Goal: Information Seeking & Learning: Learn about a topic

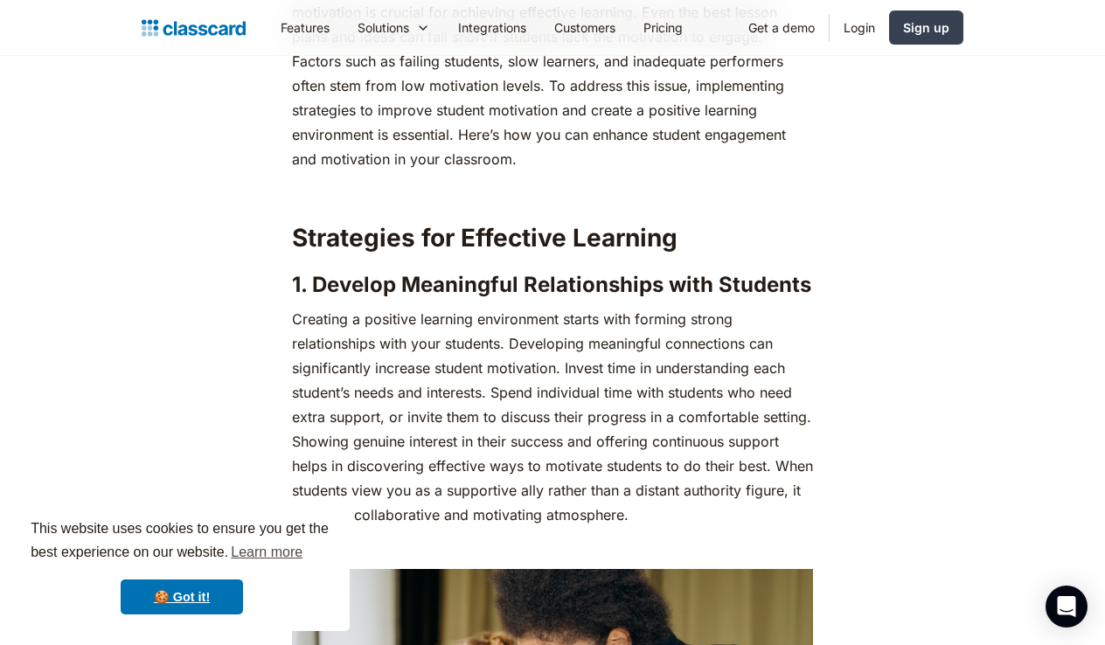
scroll to position [902, 0]
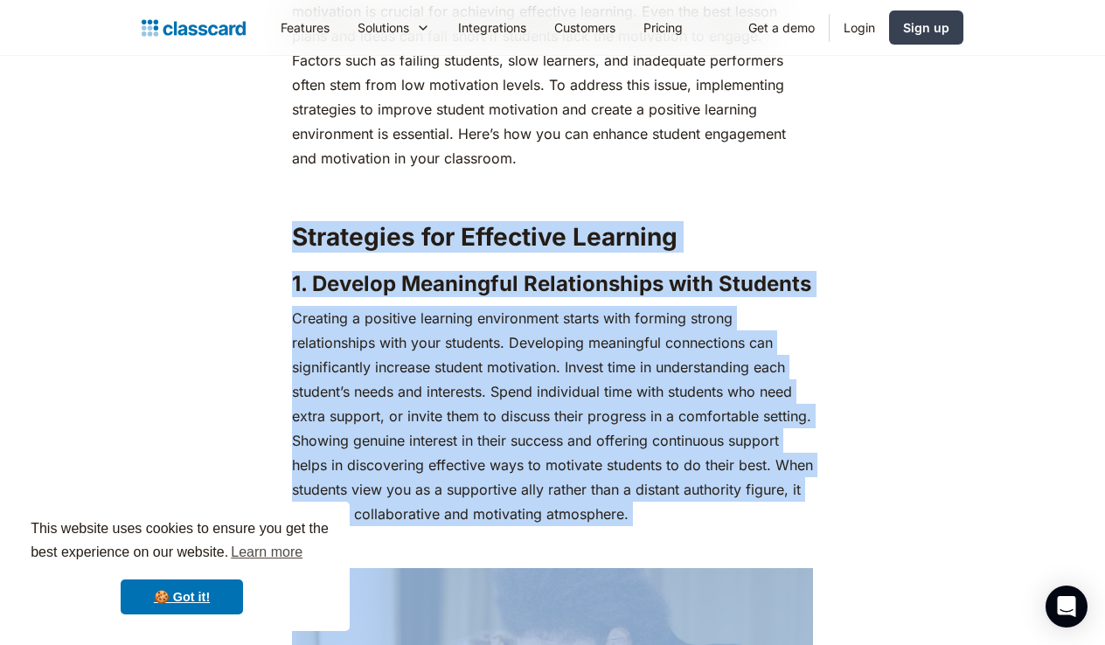
drag, startPoint x: 296, startPoint y: 240, endPoint x: 582, endPoint y: 604, distance: 462.7
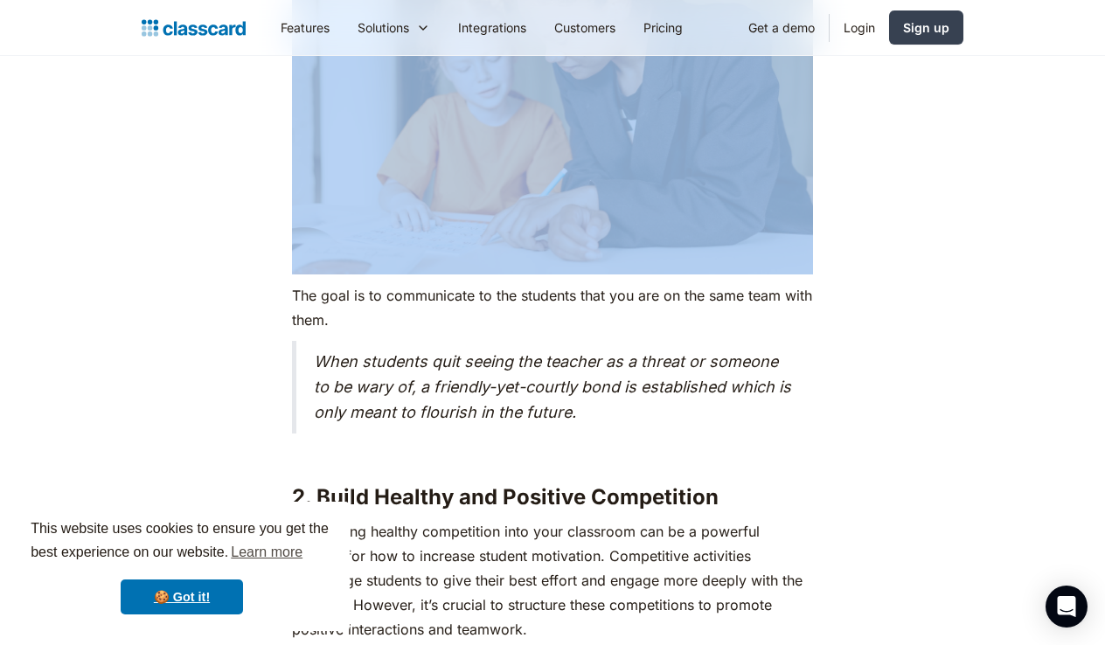
scroll to position [1546, 0]
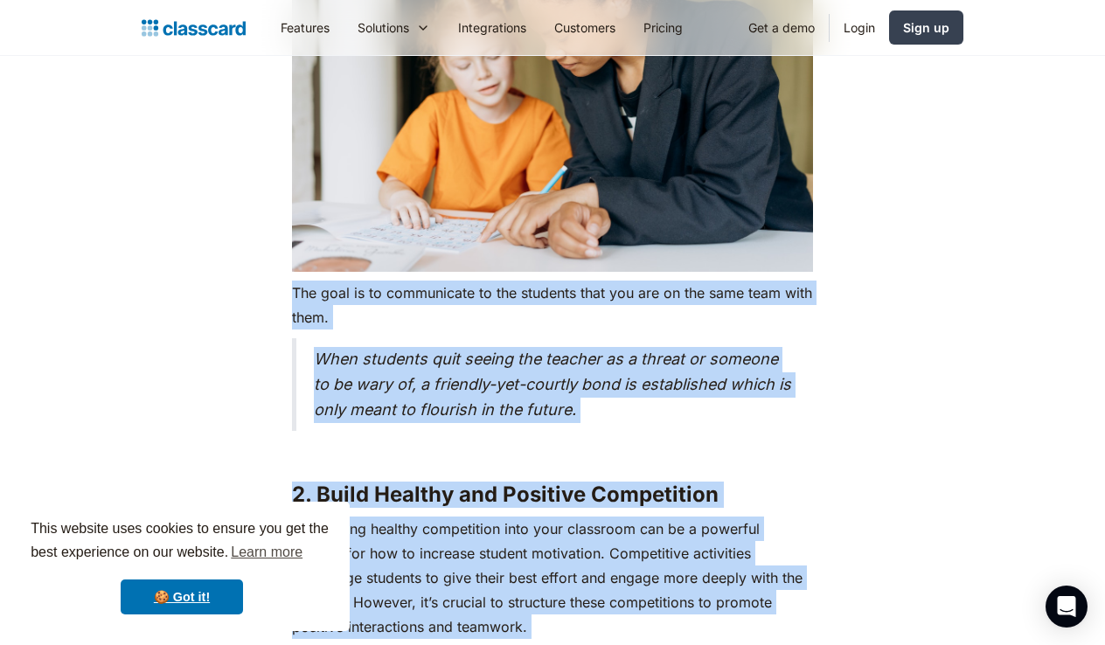
drag, startPoint x: 292, startPoint y: 290, endPoint x: 232, endPoint y: 278, distance: 61.6
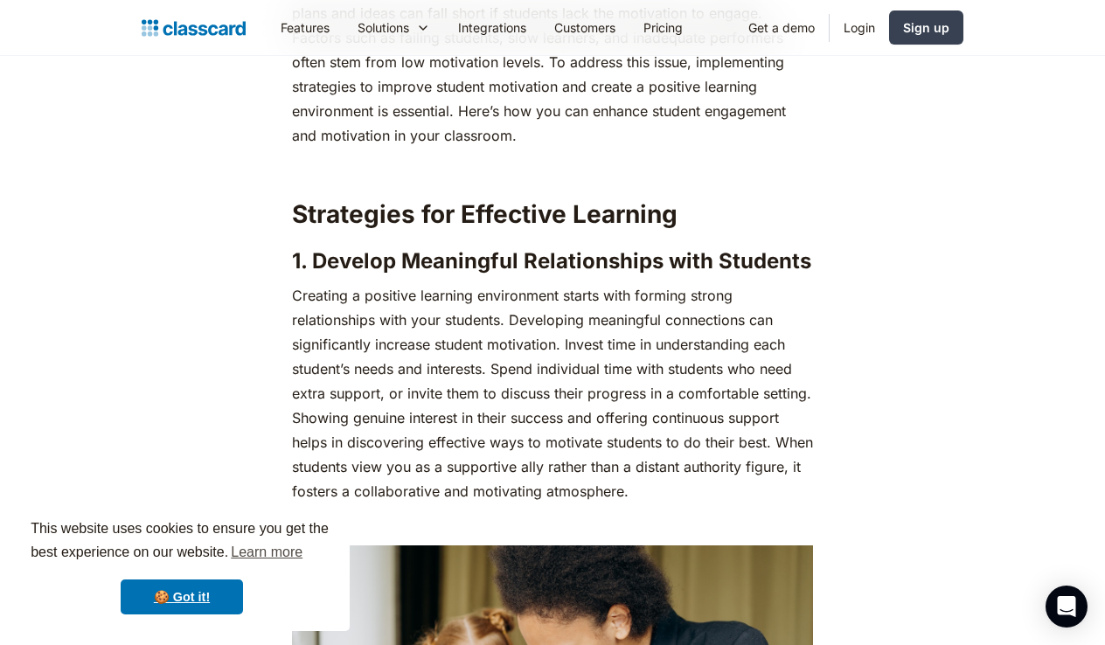
scroll to position [930, 0]
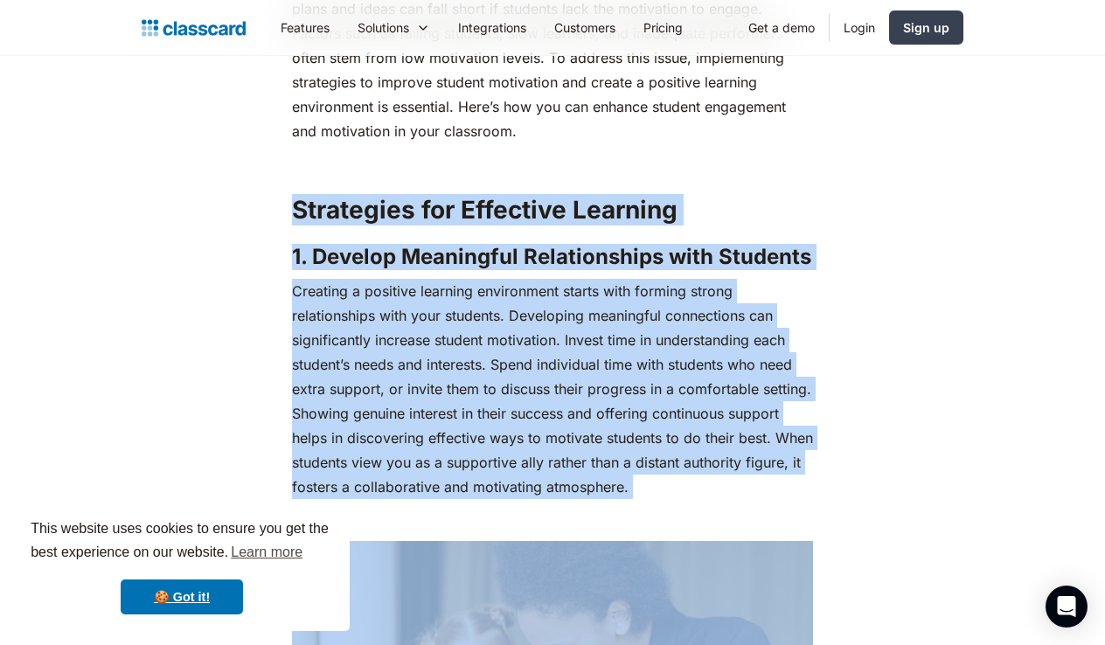
drag, startPoint x: 297, startPoint y: 217, endPoint x: 217, endPoint y: 221, distance: 80.6
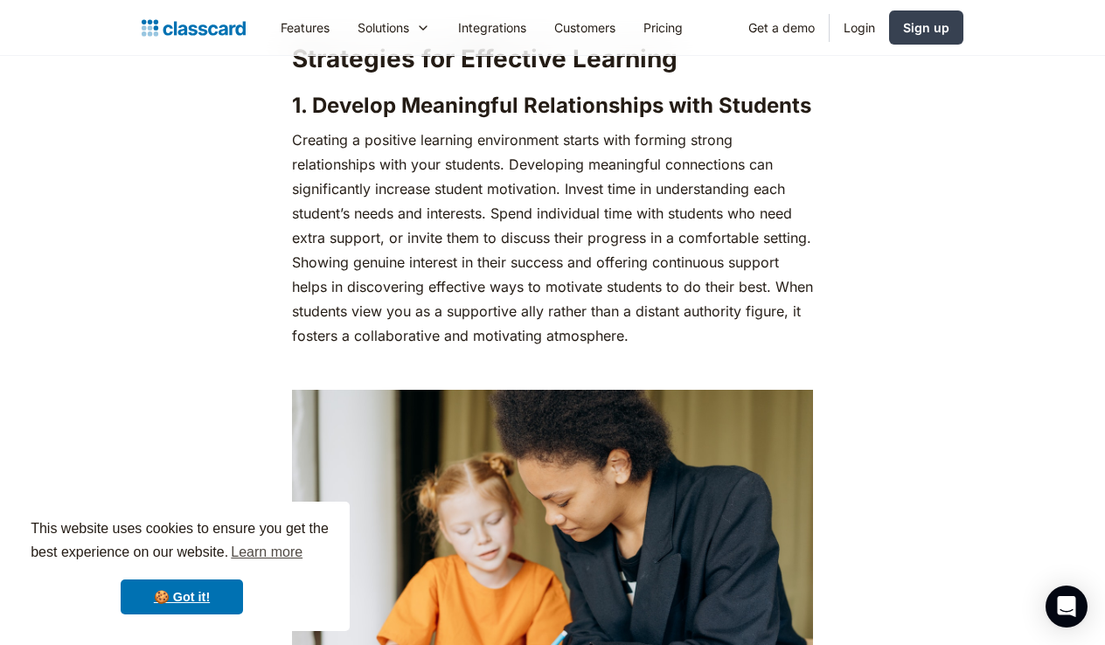
scroll to position [1076, 0]
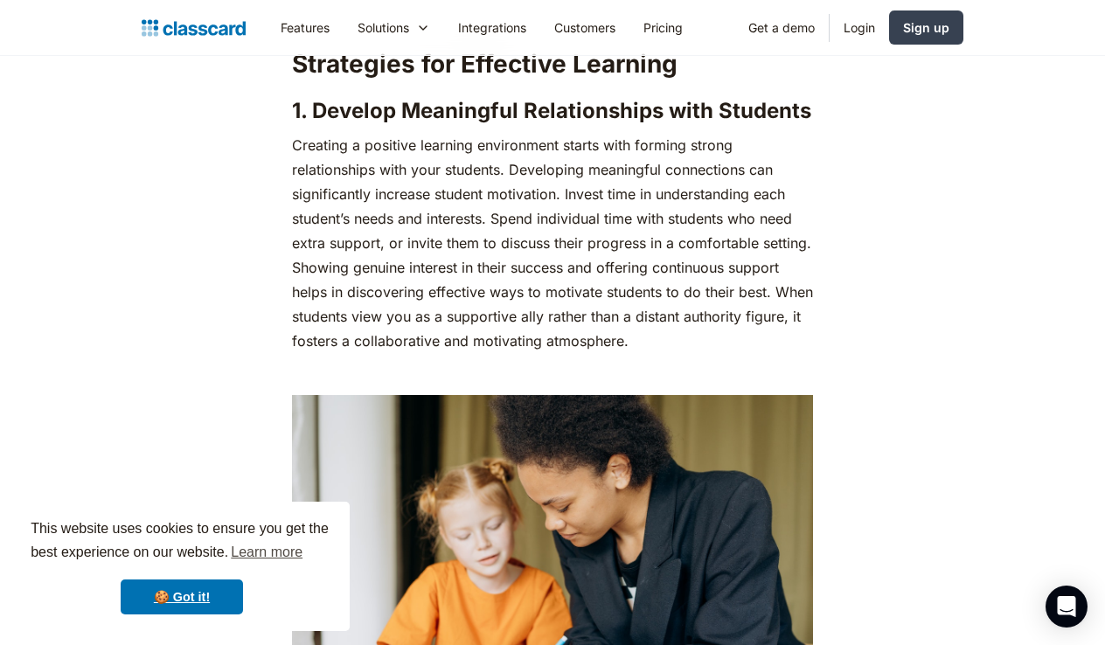
click at [295, 68] on h2 "Strategies for Effective Learning" at bounding box center [552, 63] width 521 height 31
click at [295, 74] on h2 "Strategies for Effective Learning" at bounding box center [552, 63] width 521 height 31
click at [295, 73] on h2 "Strategies for Effective Learning" at bounding box center [552, 63] width 521 height 31
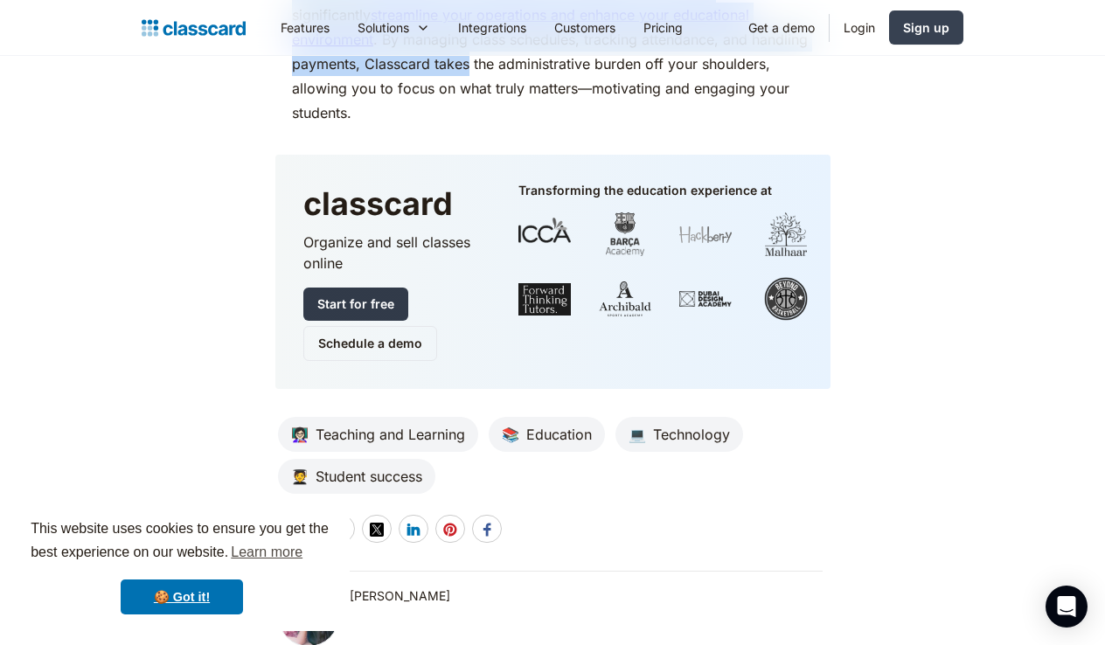
scroll to position [5023, 0]
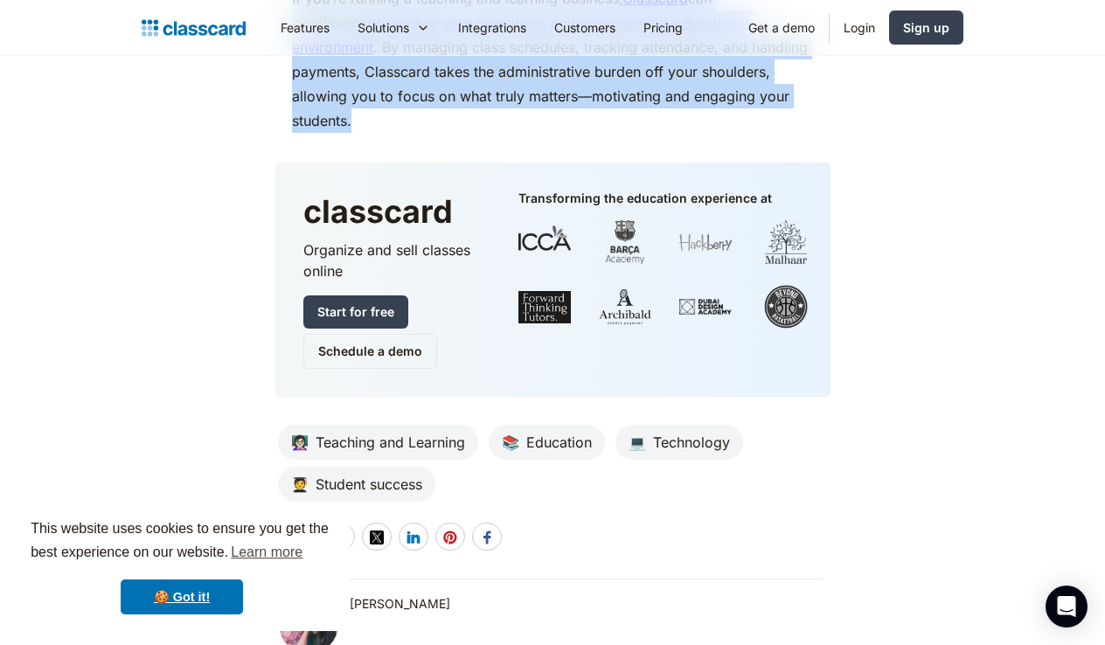
drag, startPoint x: 295, startPoint y: 70, endPoint x: 689, endPoint y: 137, distance: 400.1
copy div "Loremipsum dol Sitametco Adipisci 2. Elitsed Doeiusmodt Incididuntutl etdo Magn…"
